Goal: Use online tool/utility: Utilize a website feature to perform a specific function

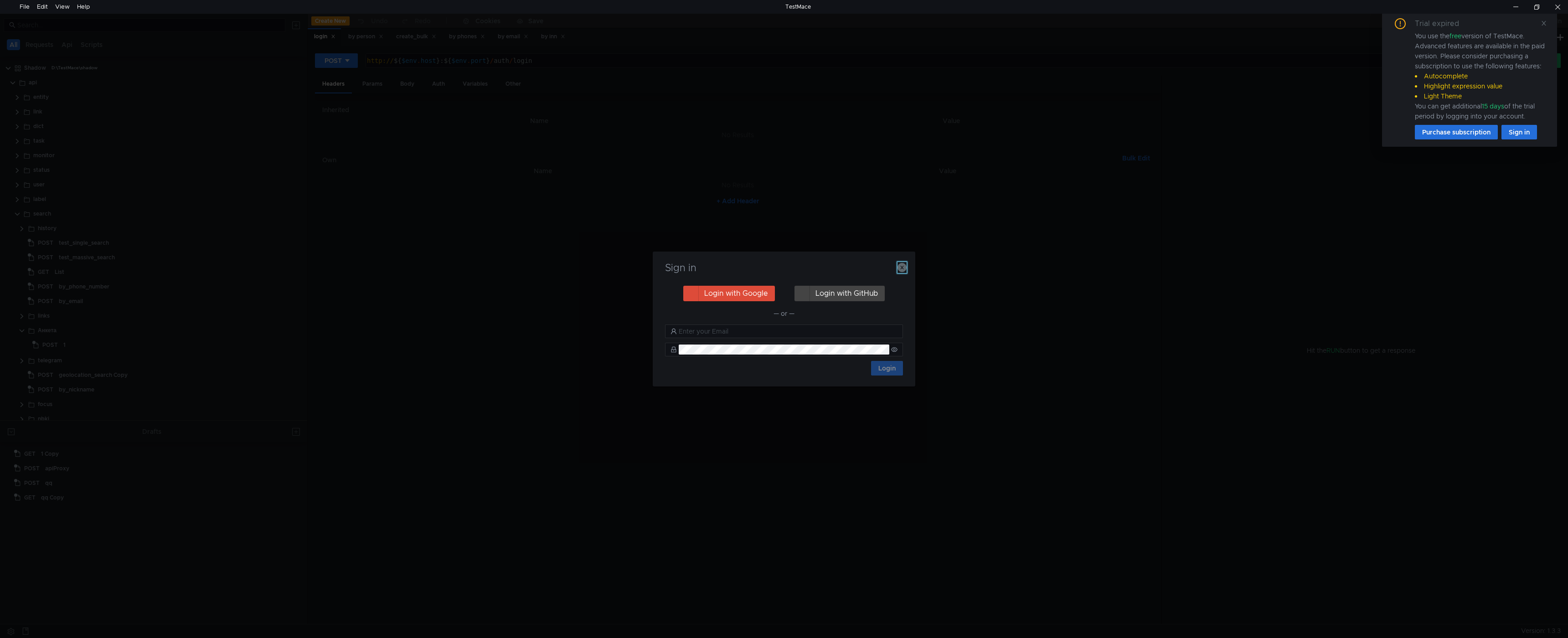
click at [899, 268] on icon "button" at bounding box center [902, 268] width 9 height 9
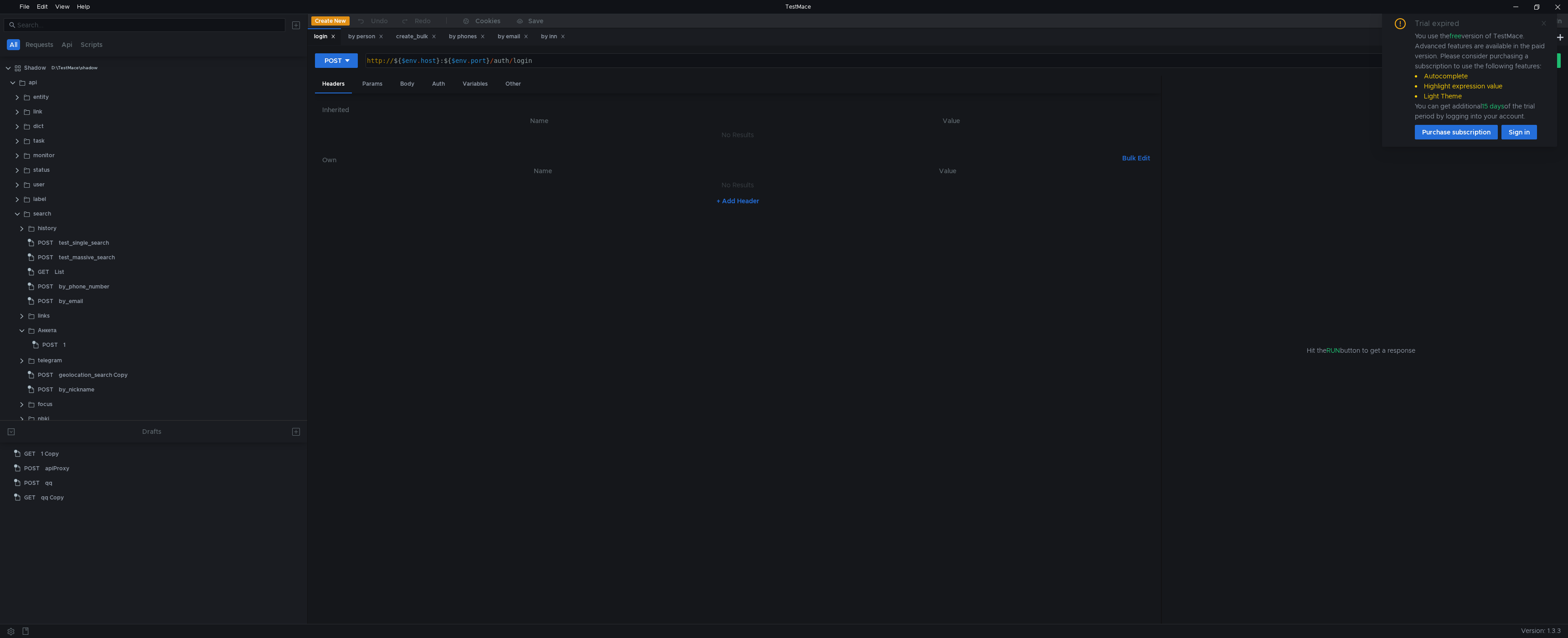
click at [1545, 24] on icon at bounding box center [1544, 23] width 6 height 6
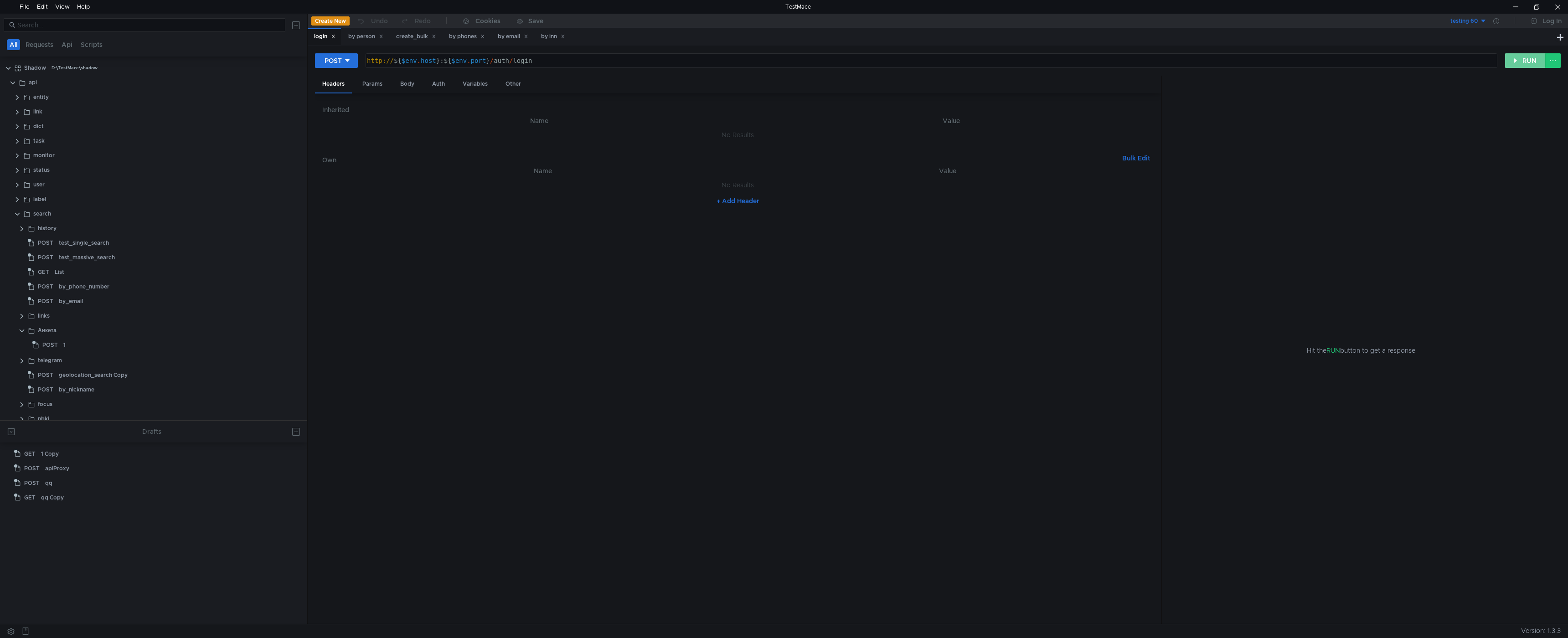
click at [1524, 58] on button "RUN" at bounding box center [1525, 60] width 40 height 14
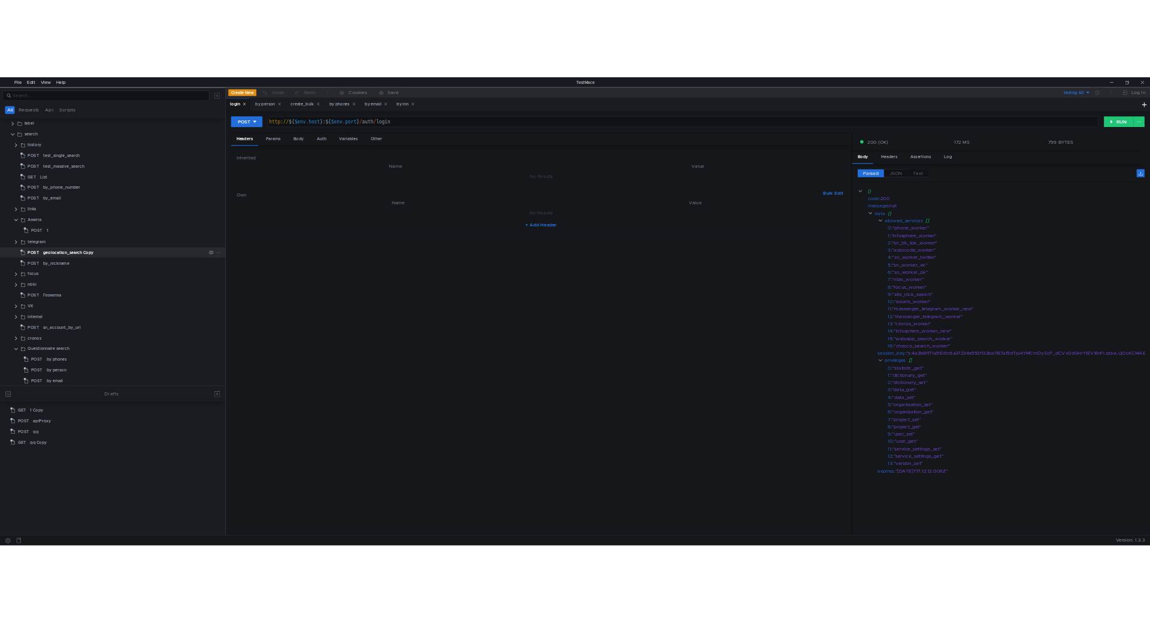
scroll to position [240, 0]
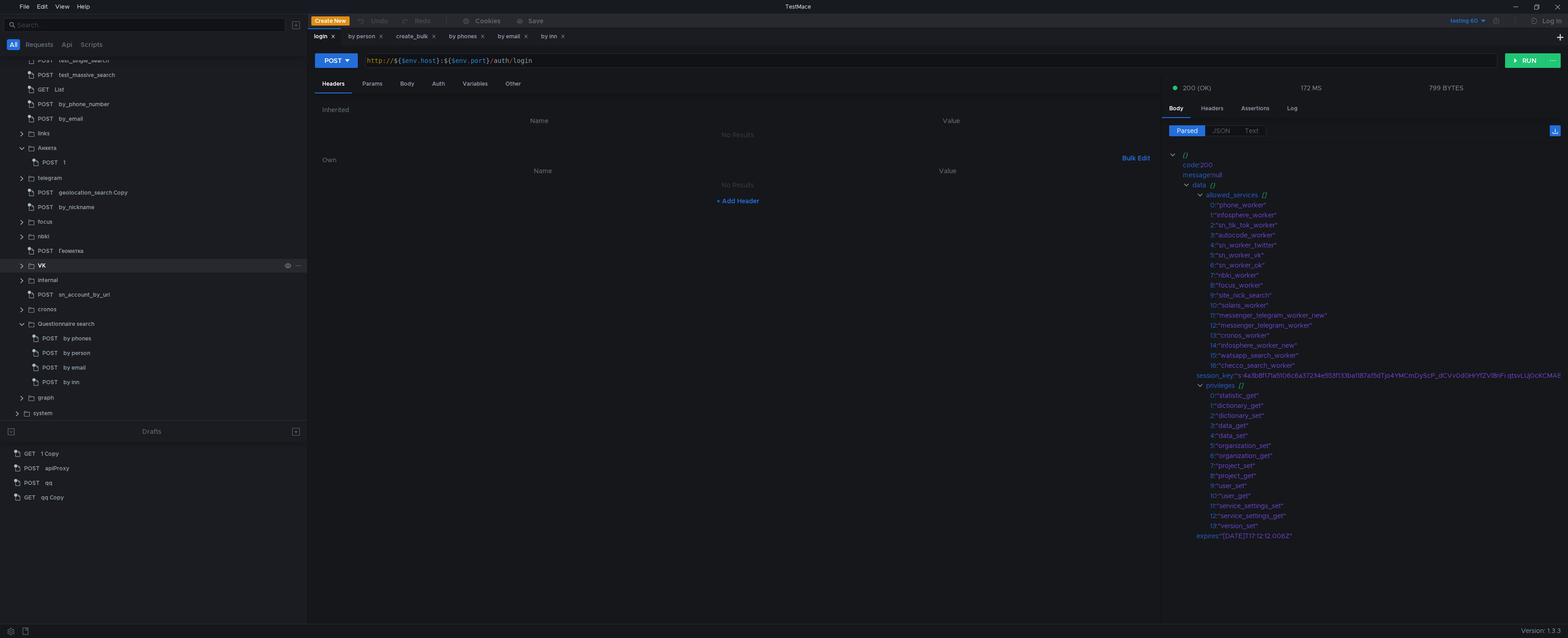
click at [21, 265] on clr-icon at bounding box center [22, 266] width 8 height 8
click at [25, 279] on clr-icon at bounding box center [27, 281] width 8 height 8
click at [76, 306] on div "by fullname" at bounding box center [83, 310] width 30 height 14
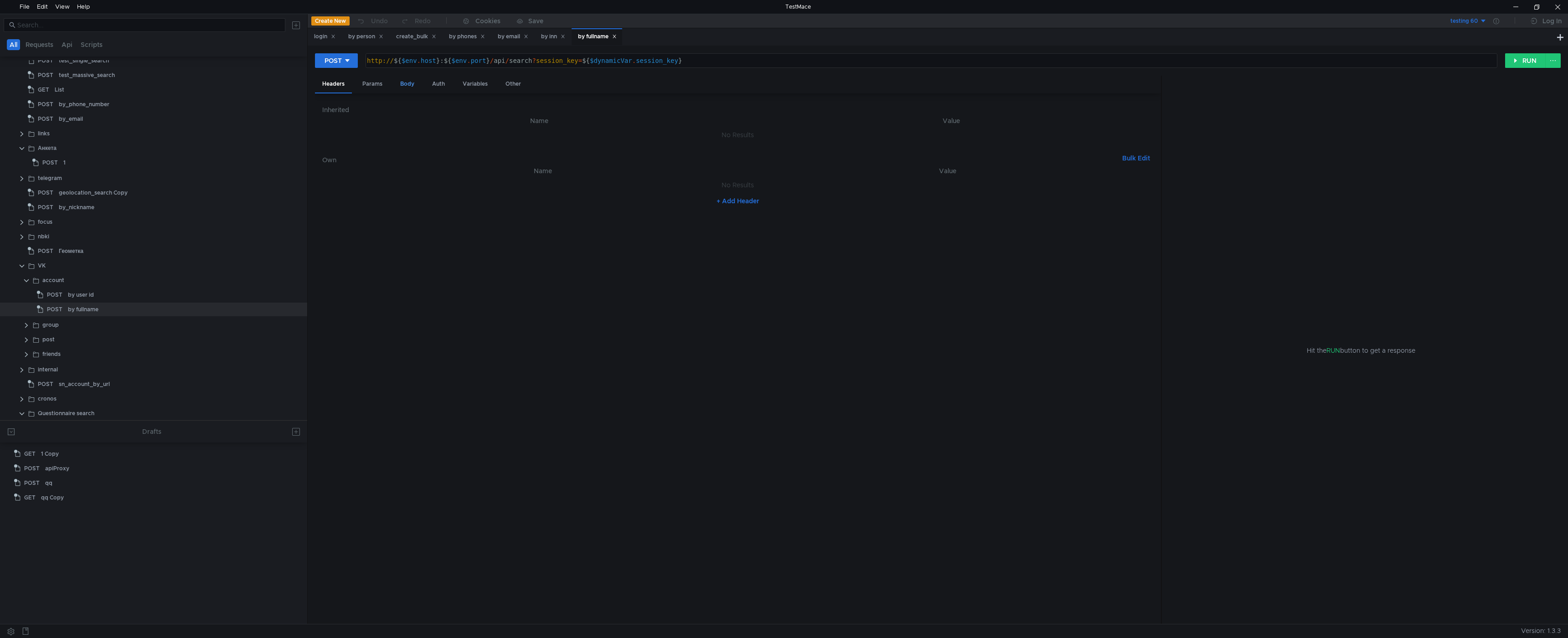
click at [407, 86] on div "Body" at bounding box center [407, 84] width 29 height 17
drag, startPoint x: 394, startPoint y: 143, endPoint x: 445, endPoint y: 175, distance: 60.2
click at [445, 145] on div "{ "code" : "sn_vk_account" , "fields" : { "full_name" : "Игорь Нежданов" } }" at bounding box center [738, 375] width 831 height 514
paste textarea "катерина Рыжова"
type textarea ""full_name": "[PERSON_NAME]""
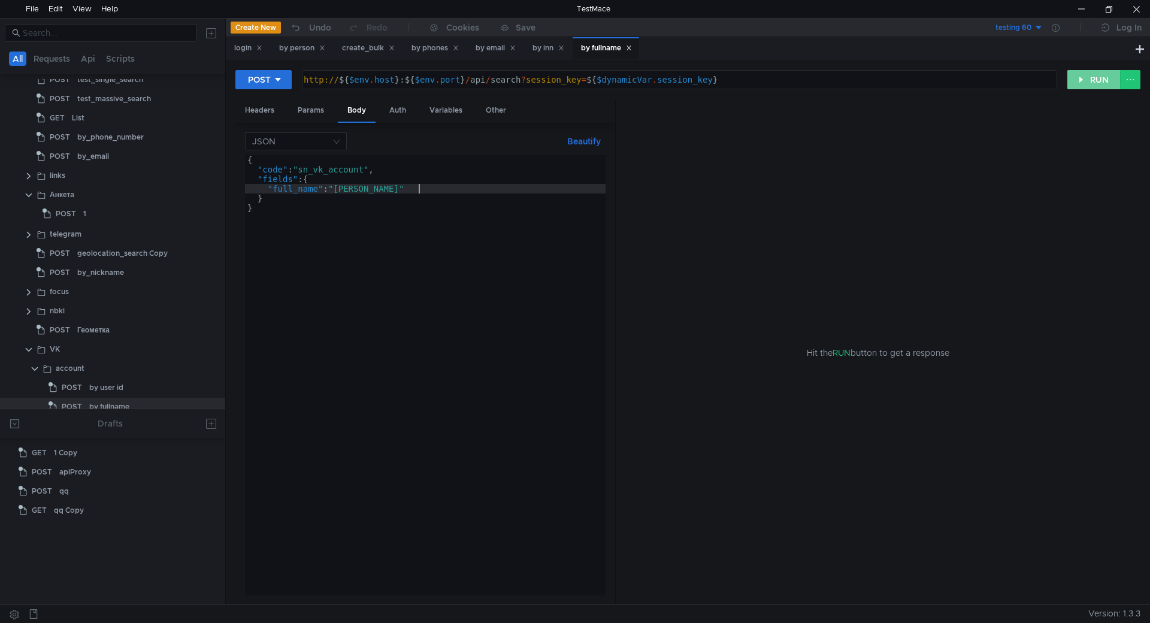
click at [1098, 78] on button "RUN" at bounding box center [1093, 79] width 53 height 19
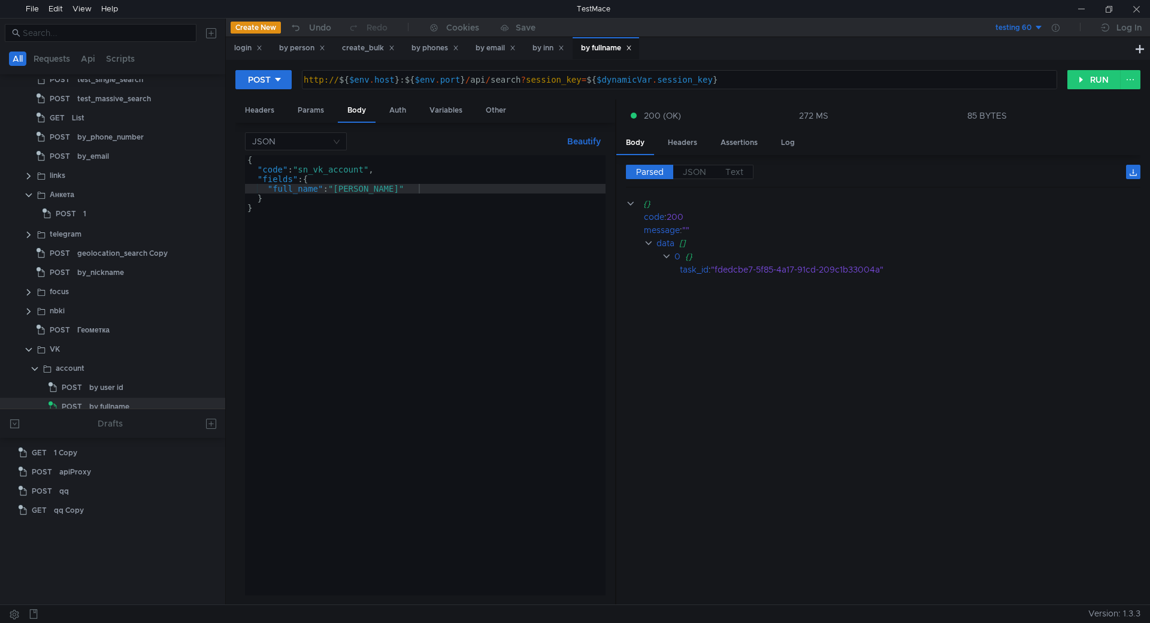
click at [959, 483] on cdk-virtual-scroll-viewport "{} code : 200 message : "" data [] 0 {} task_id : "fdedcbe7-5f85-4a17-91cd-209c…" at bounding box center [883, 396] width 514 height 398
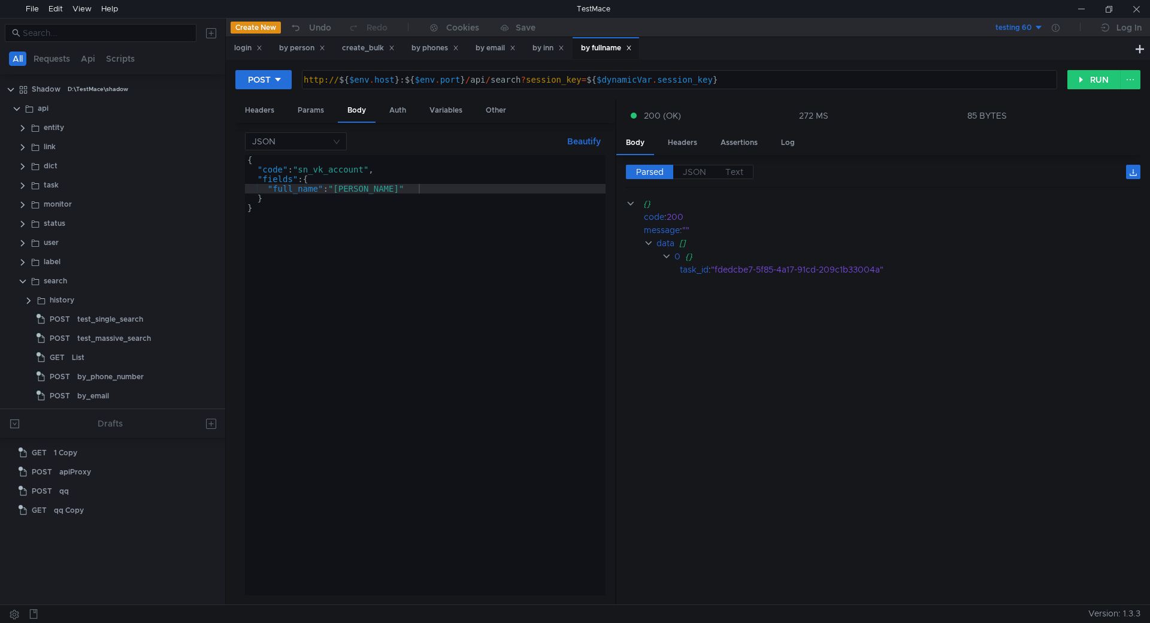
scroll to position [240, 0]
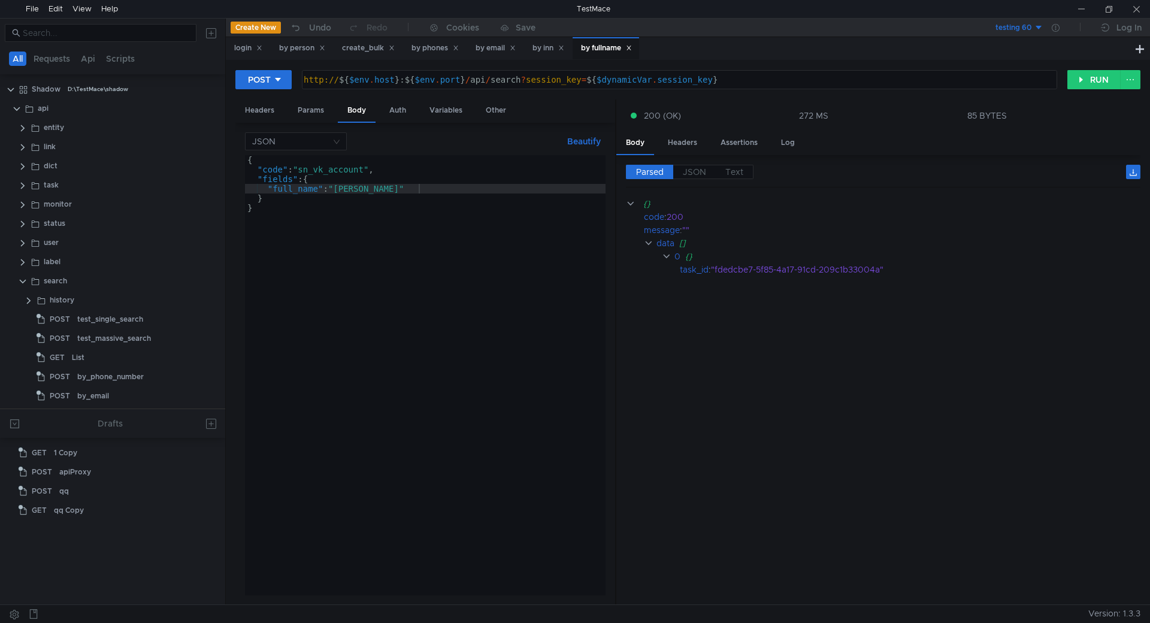
scroll to position [240, 0]
